Goal: Task Accomplishment & Management: Complete application form

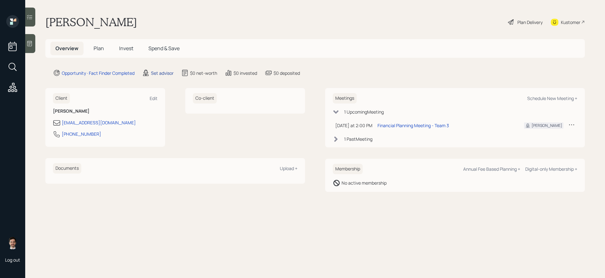
click at [159, 72] on div "Set advisor" at bounding box center [162, 73] width 23 height 7
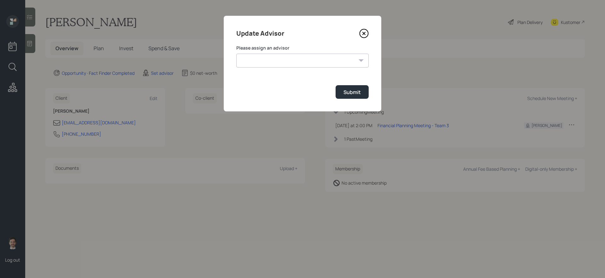
click at [273, 54] on select "[PERSON_NAME] [PERSON_NAME] [PERSON_NAME] End [PERSON_NAME] [PERSON_NAME] [PERS…" at bounding box center [302, 61] width 132 height 14
select select "ef6b64e1-8f62-4a74-b865-a7df4b35b836"
click at [236, 54] on select "[PERSON_NAME] [PERSON_NAME] [PERSON_NAME] End [PERSON_NAME] [PERSON_NAME] [PERS…" at bounding box center [302, 61] width 132 height 14
click at [346, 91] on div "Submit" at bounding box center [351, 92] width 17 height 7
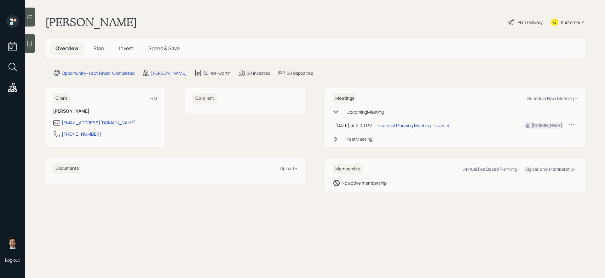
click at [97, 49] on span "Plan" at bounding box center [99, 48] width 10 height 7
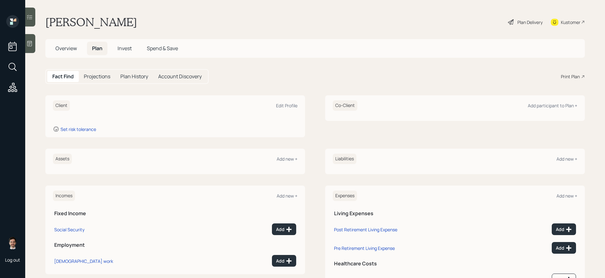
scroll to position [19, 0]
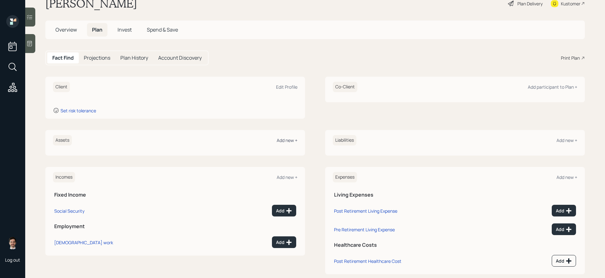
click at [287, 139] on div "Add new +" at bounding box center [287, 140] width 21 height 6
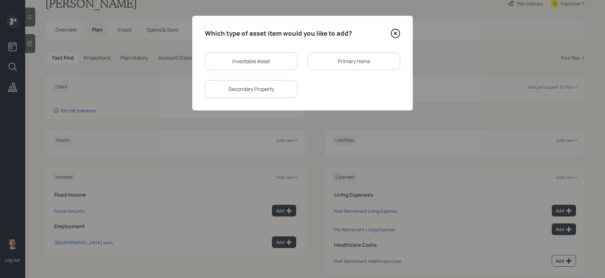
click at [255, 52] on div "Which type of asset item would you like to add? Investable Asset Primary Home S…" at bounding box center [302, 63] width 221 height 95
click at [252, 57] on div "Investable Asset" at bounding box center [251, 61] width 93 height 18
select select "taxable"
select select "balanced"
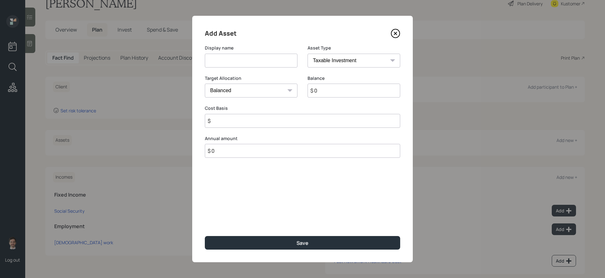
click at [252, 57] on input at bounding box center [251, 61] width 93 height 14
type input "Annuity"
type input "$ 50,000"
type input "$ 35,000"
click at [205, 234] on button "Save" at bounding box center [302, 243] width 195 height 14
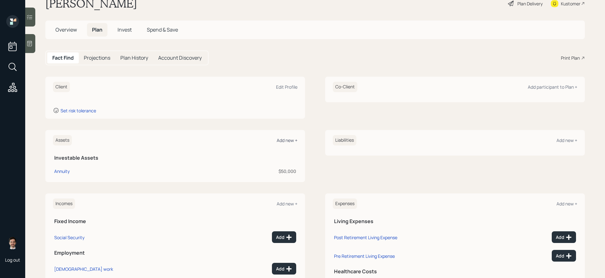
click at [284, 139] on div "Add new +" at bounding box center [287, 140] width 21 height 6
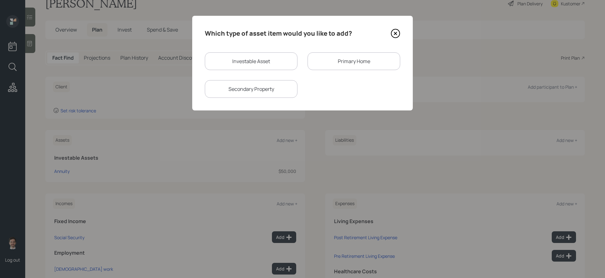
click at [259, 61] on div "Investable Asset" at bounding box center [251, 61] width 93 height 18
select select "taxable"
select select "balanced"
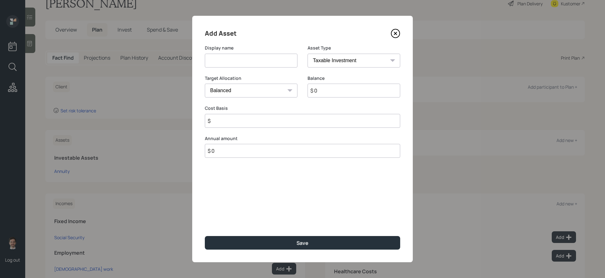
click at [246, 60] on input at bounding box center [251, 61] width 93 height 14
type input "IRA"
select select "ira"
type input "$"
type input "$ 5,000"
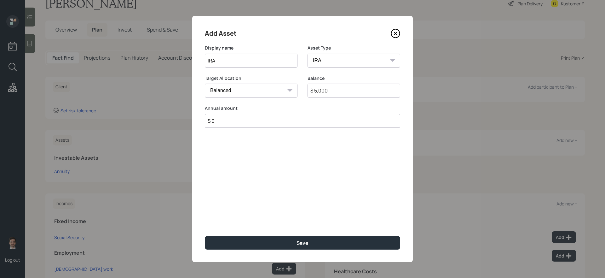
type input "$ 0"
click at [205, 234] on button "Save" at bounding box center [302, 243] width 195 height 14
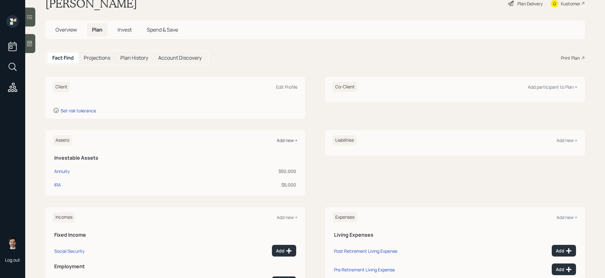
click at [287, 142] on div "Add new +" at bounding box center [287, 140] width 21 height 6
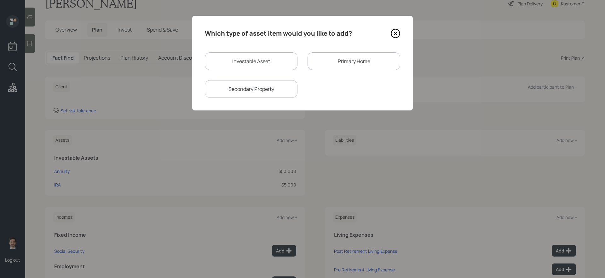
click at [269, 57] on div "Investable Asset" at bounding box center [251, 61] width 93 height 18
select select "taxable"
select select "balanced"
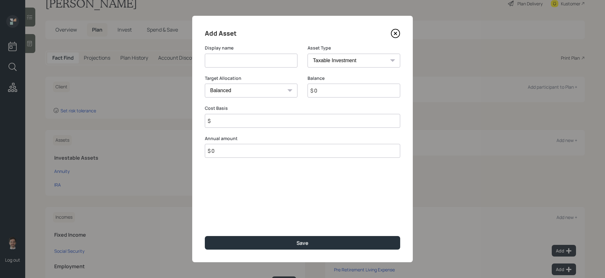
click at [259, 58] on input at bounding box center [251, 61] width 93 height 14
type input "Savings"
select select "emergency_fund"
type input "$ 10,000"
click at [205, 234] on button "Save" at bounding box center [302, 243] width 195 height 14
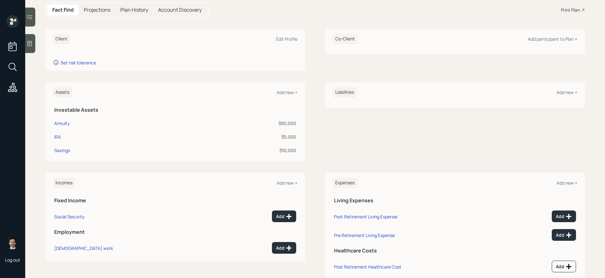
scroll to position [70, 0]
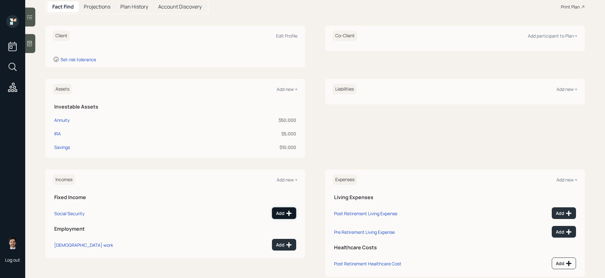
click at [278, 213] on div "Add" at bounding box center [284, 213] width 16 height 6
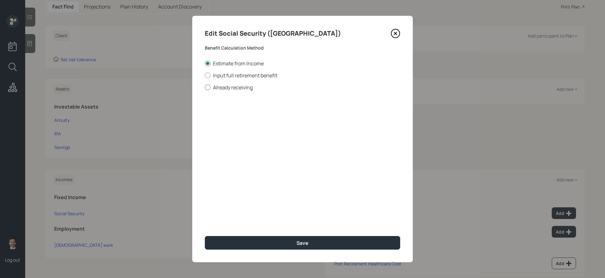
click at [240, 87] on label "Already receiving" at bounding box center [302, 87] width 195 height 7
click at [205, 87] on input "Already receiving" at bounding box center [204, 87] width 0 height 0
radio input "true"
click at [250, 111] on input "$" at bounding box center [302, 114] width 195 height 14
type input "$ 1,800"
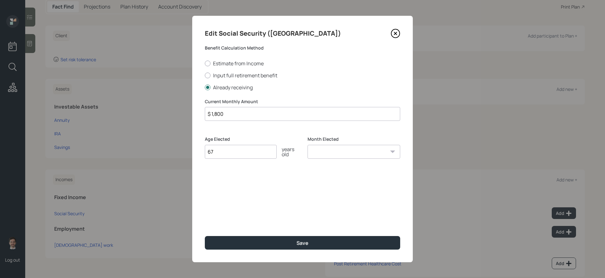
type input "67"
click at [205, 234] on button "Save" at bounding box center [302, 243] width 195 height 14
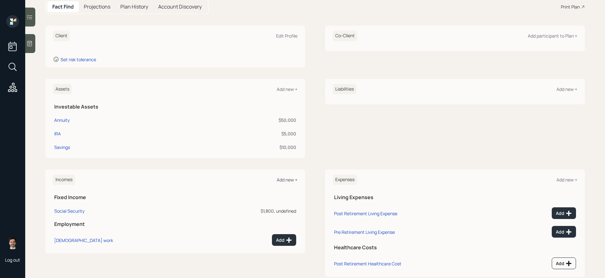
click at [290, 180] on div "Add new +" at bounding box center [287, 179] width 21 height 6
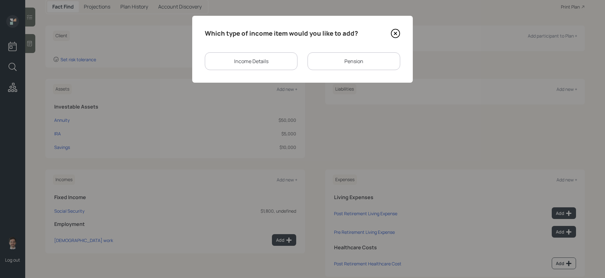
click at [361, 66] on div "Pension" at bounding box center [353, 61] width 93 height 18
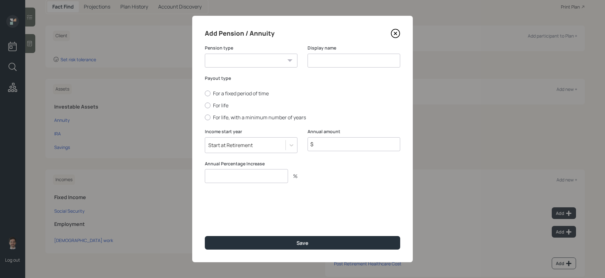
click at [269, 59] on select "Pension Annuity" at bounding box center [251, 61] width 93 height 14
select select "pension"
click at [205, 54] on select "Pension Annuity" at bounding box center [251, 61] width 93 height 14
click at [310, 60] on input at bounding box center [353, 61] width 93 height 14
type input "Pensions"
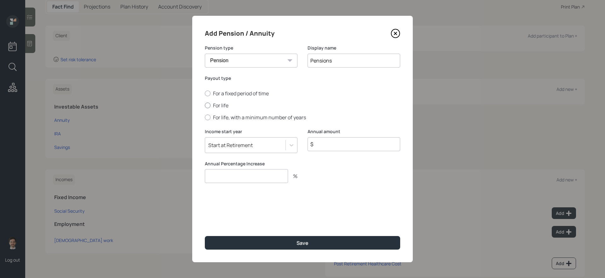
click at [219, 108] on label "For life" at bounding box center [302, 105] width 195 height 7
click at [205, 106] on input "For life" at bounding box center [204, 105] width 0 height 0
radio input "true"
click at [335, 148] on input "$" at bounding box center [353, 144] width 93 height 14
type input "$ 24,000"
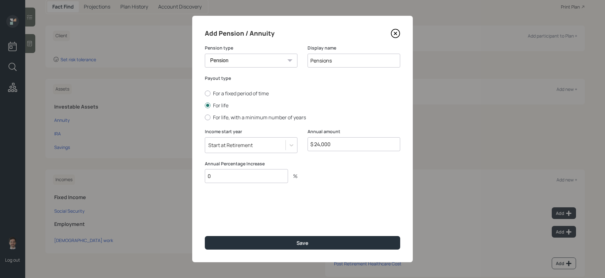
type input "0"
click at [205, 234] on button "Save" at bounding box center [302, 243] width 195 height 14
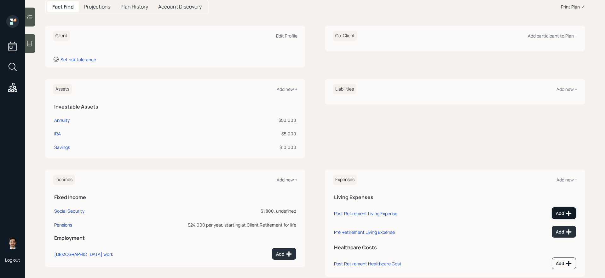
click at [463, 209] on button "Add" at bounding box center [564, 213] width 24 height 12
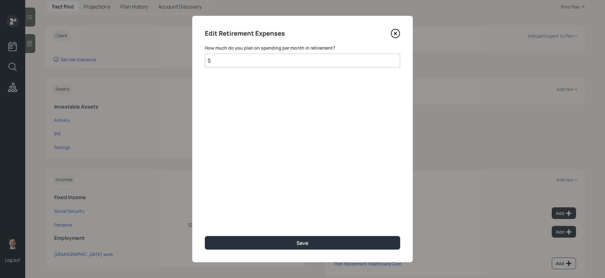
click at [313, 60] on input "$" at bounding box center [302, 61] width 195 height 14
type input "$ 3,000"
click at [205, 234] on button "Save" at bounding box center [302, 243] width 195 height 14
